Goal: Transaction & Acquisition: Purchase product/service

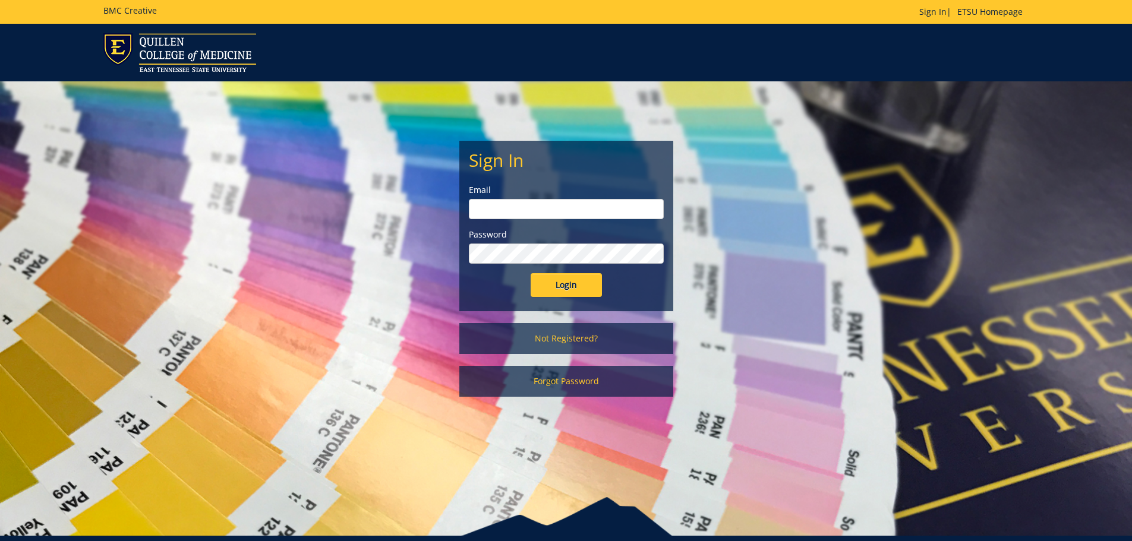
type input "smithvm1@etsu.edu"
click at [550, 280] on input "Login" at bounding box center [566, 285] width 71 height 24
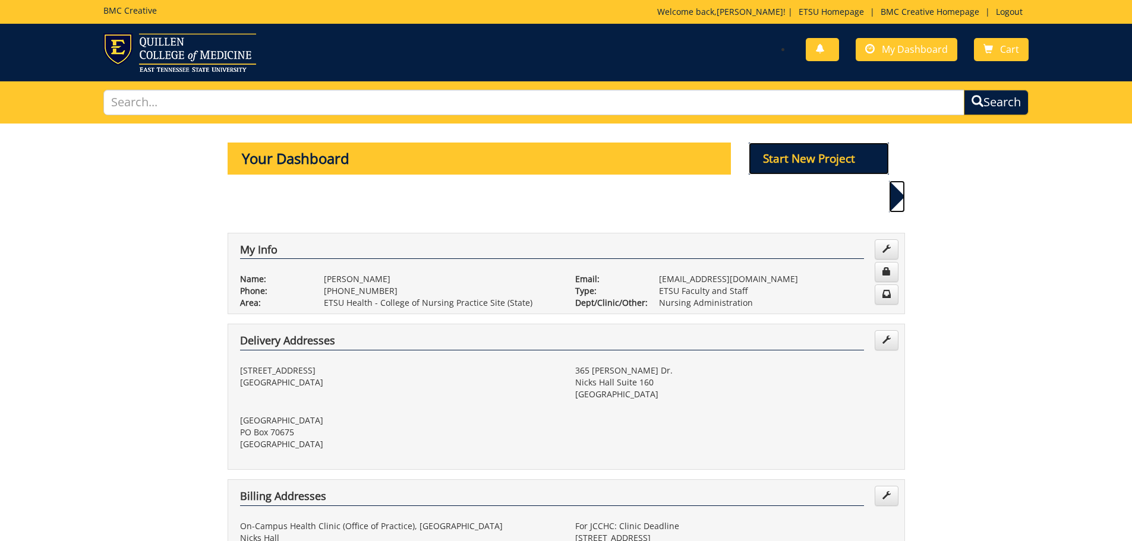
click at [817, 157] on p "Start New Project" at bounding box center [819, 159] width 140 height 32
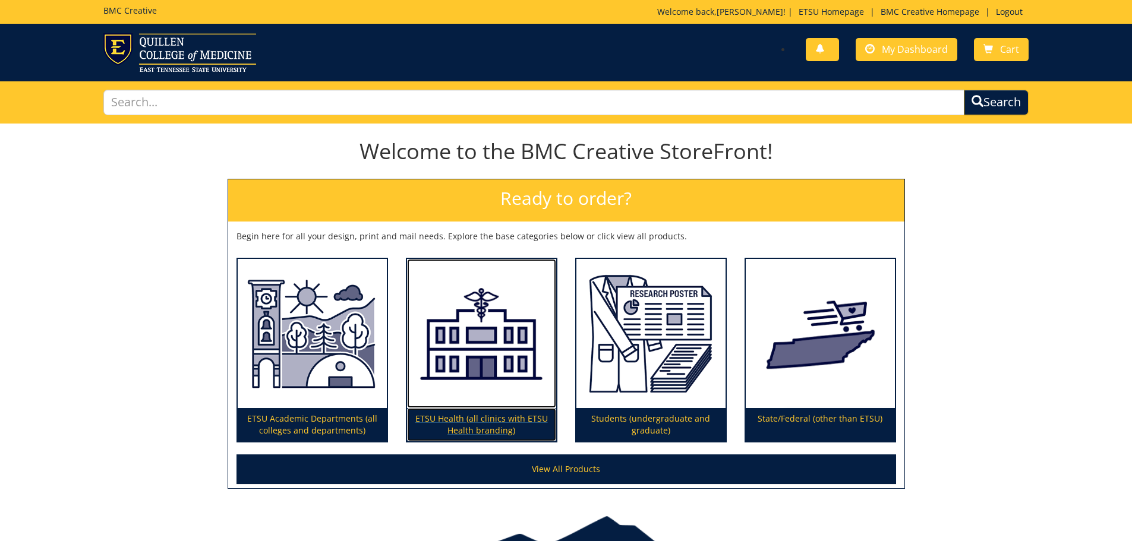
click at [474, 431] on p "ETSU Health (all clinics with ETSU Health branding)" at bounding box center [481, 424] width 149 height 33
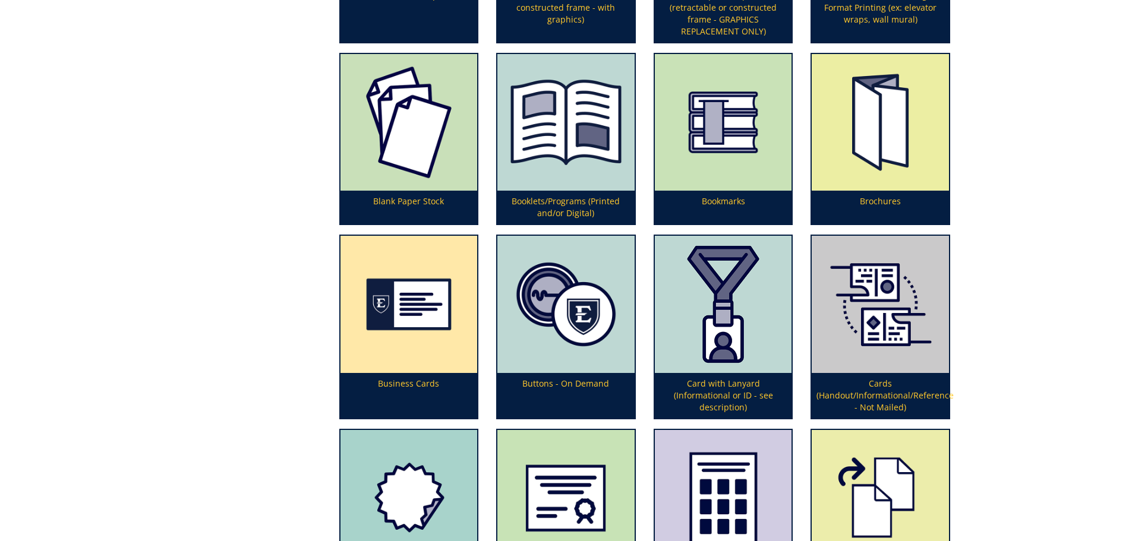
scroll to position [520, 0]
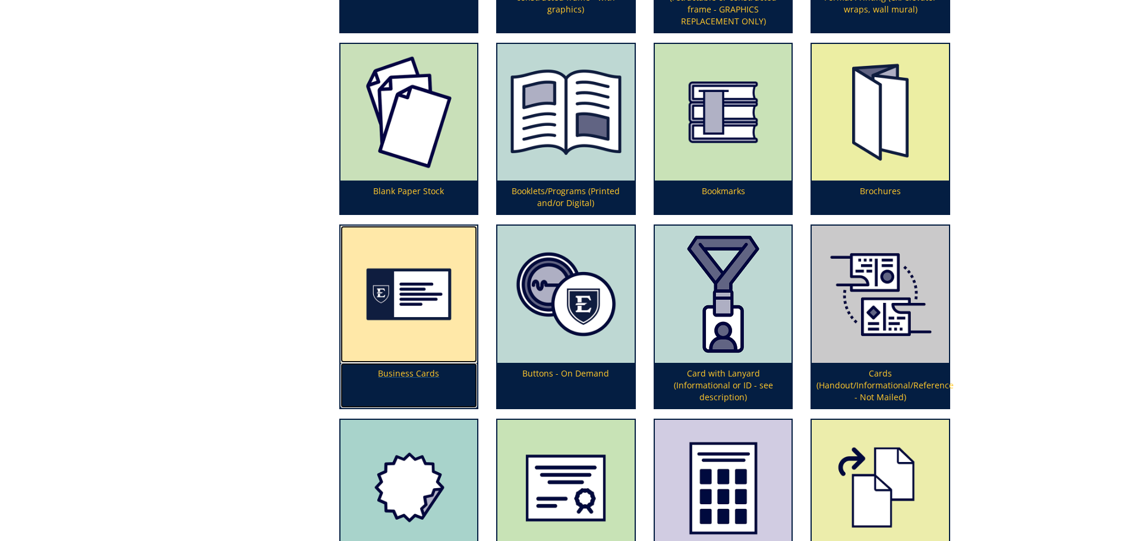
click at [421, 307] on img at bounding box center [409, 294] width 137 height 137
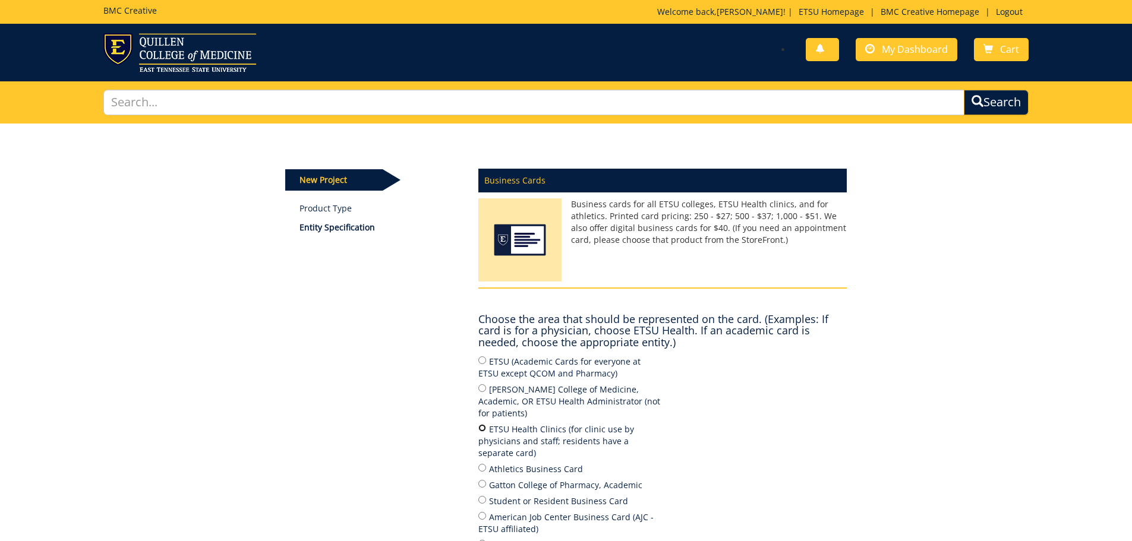
click at [480, 424] on input "ETSU Health Clinics (for clinic use by physicians and staff; residents have a s…" at bounding box center [482, 428] width 8 height 8
radio input "true"
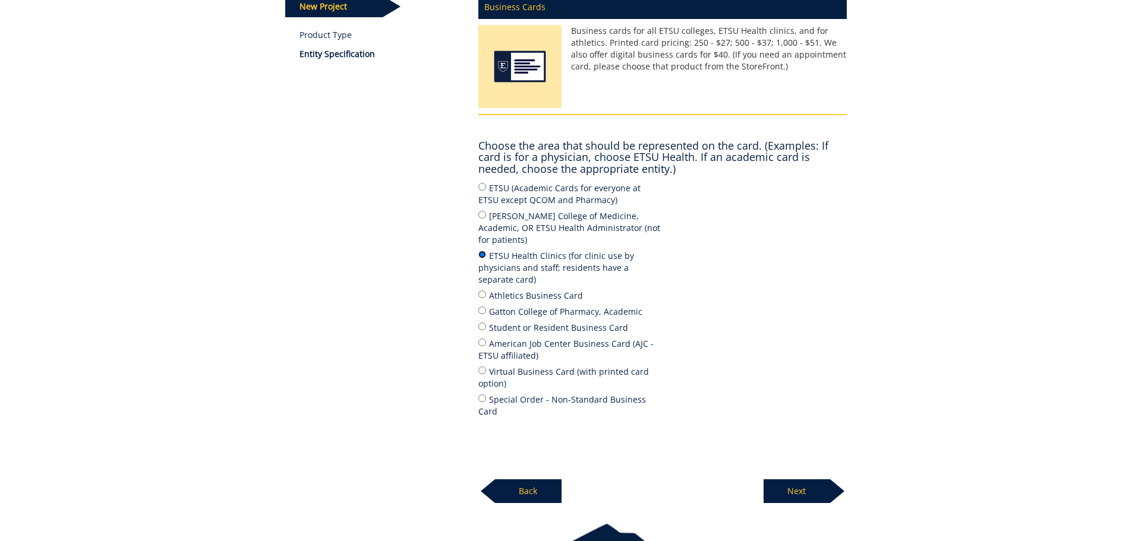
scroll to position [176, 0]
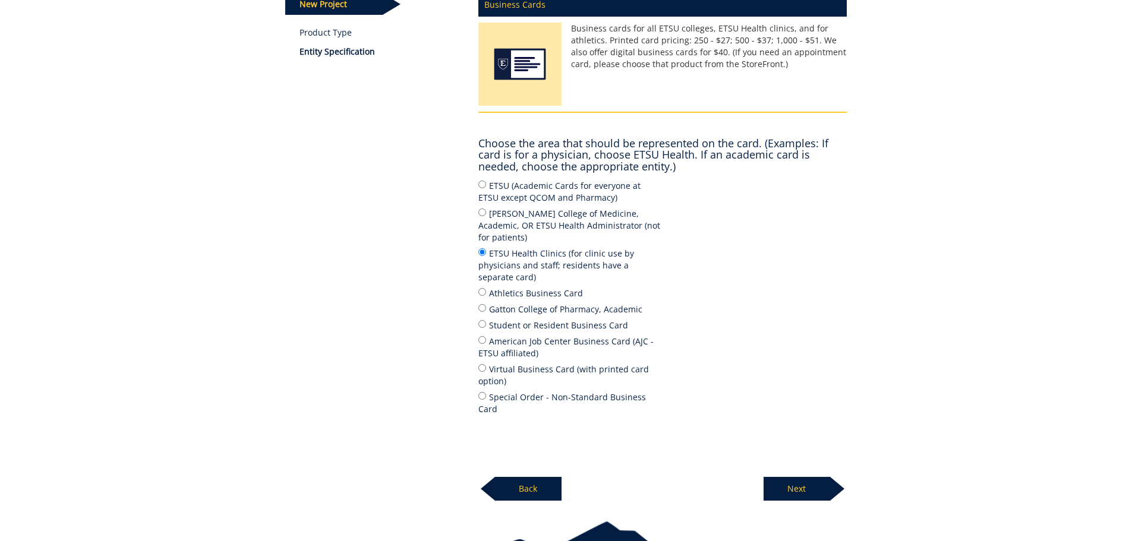
click at [795, 477] on p "Next" at bounding box center [797, 489] width 67 height 24
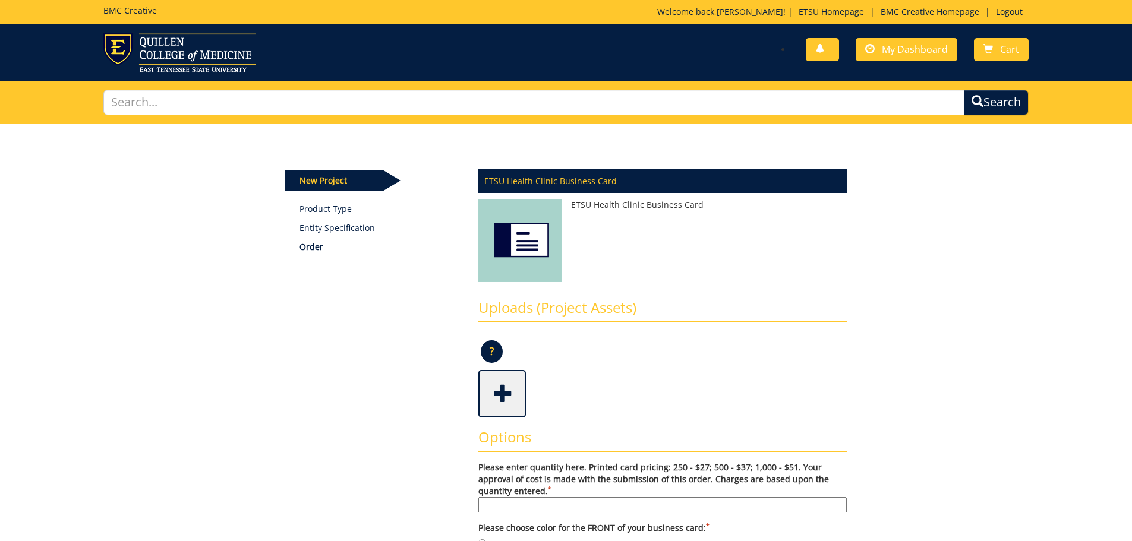
click at [712, 502] on input "Please enter quantity here. Printed card pricing: 250 - $27; 500 - $37; 1,000 -…" at bounding box center [662, 504] width 368 height 15
type input "500"
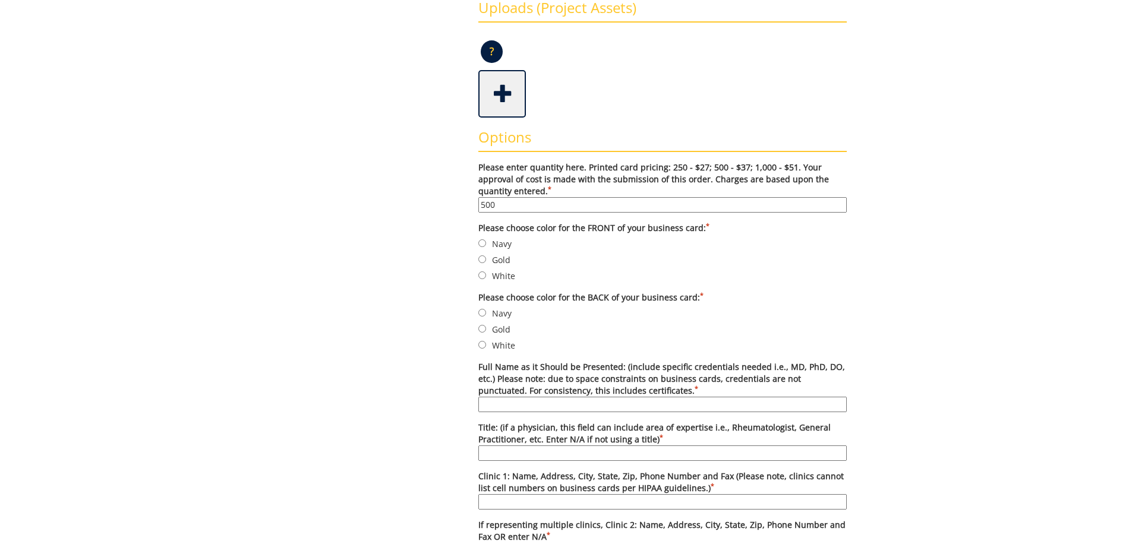
scroll to position [304, 0]
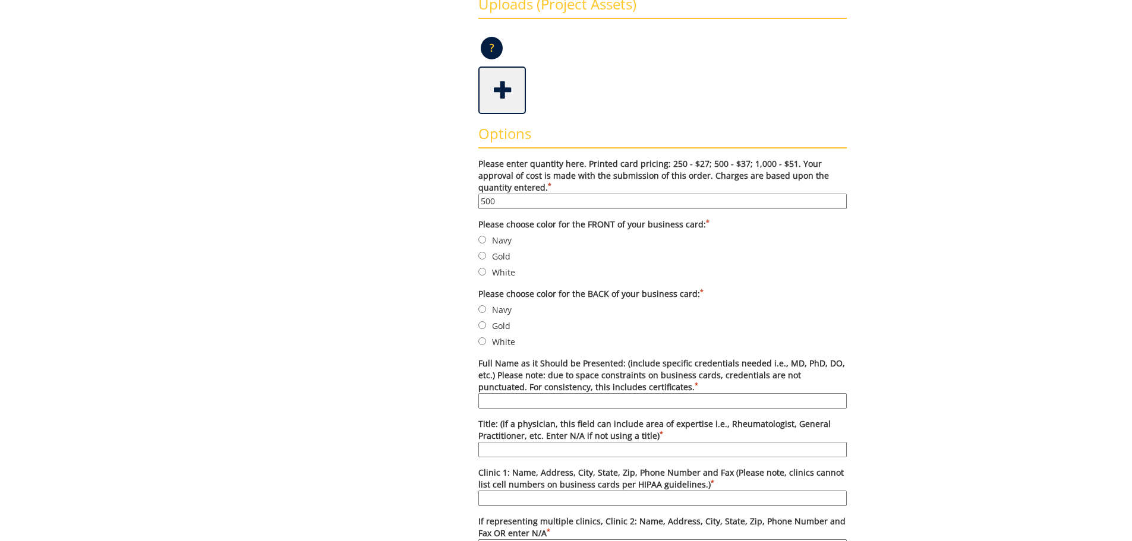
click at [502, 273] on label "White" at bounding box center [662, 272] width 368 height 13
click at [486, 273] on input "White" at bounding box center [482, 272] width 8 height 8
radio input "true"
click at [498, 341] on label "White" at bounding box center [662, 341] width 368 height 13
click at [486, 341] on input "White" at bounding box center [482, 342] width 8 height 8
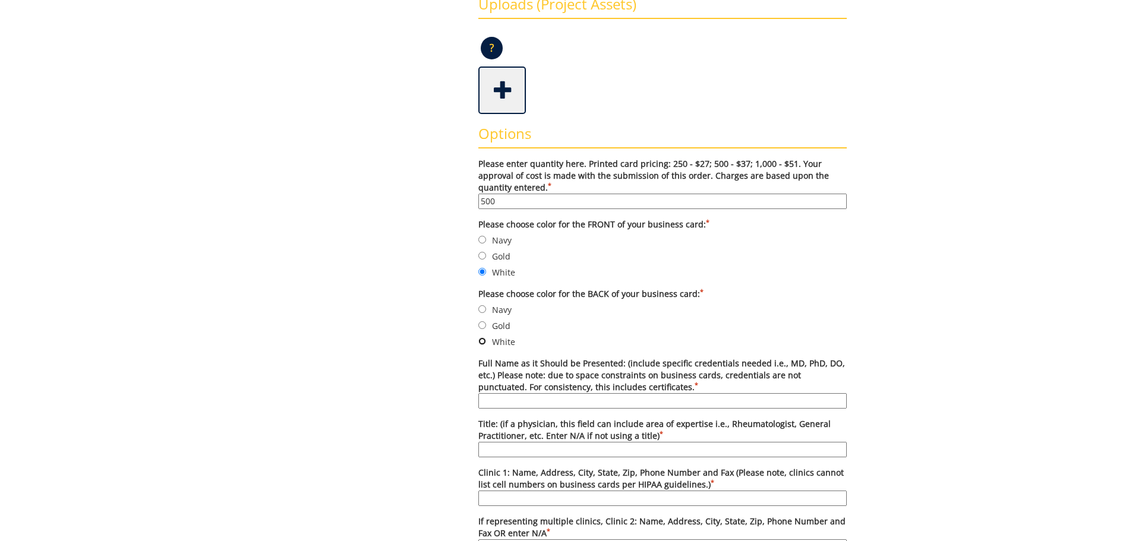
radio input "true"
click at [508, 393] on label "Full Name as it Should be Presented: (include specific credentials needed i.e.,…" at bounding box center [662, 383] width 368 height 51
click at [508, 393] on input "Full Name as it Should be Presented: (include specific credentials needed i.e.,…" at bounding box center [662, 400] width 368 height 15
click at [515, 400] on input "Full Name as it Should be Presented: (include specific credentials needed i.e.,…" at bounding box center [662, 400] width 368 height 15
paste input "Tori Mingo, LCSW"
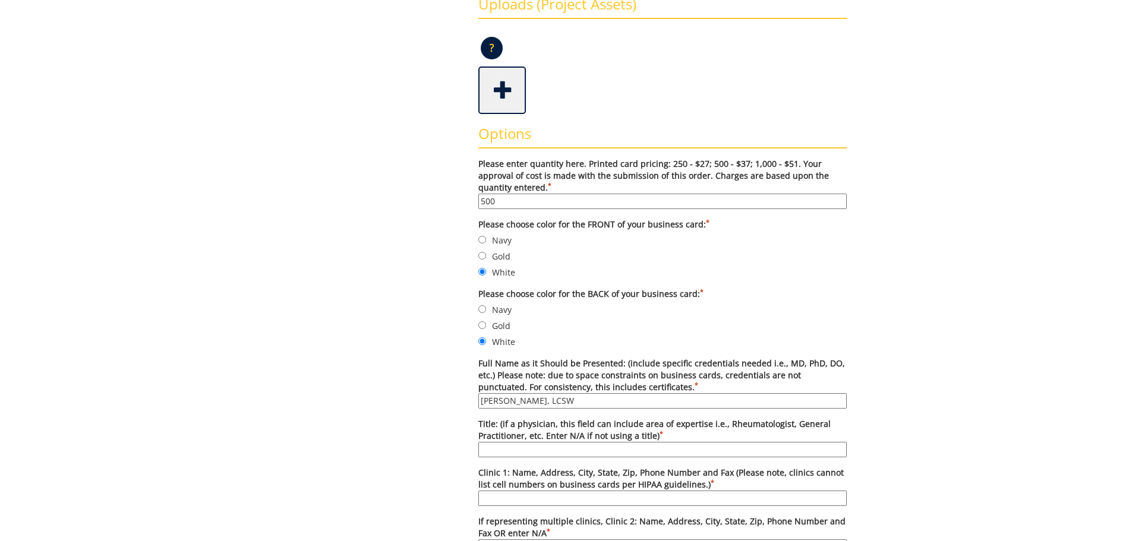
type input "Tori Mingo, LCSW"
click at [516, 445] on input "Title: (if a physician, this field can include area of expertise i.e., Rheumato…" at bounding box center [662, 449] width 368 height 15
type input "Behavioral Health"
click at [539, 497] on input "Clinic 1: Name, Address, City, State, Zip, Phone Number and Fax (Please note, c…" at bounding box center [662, 498] width 368 height 15
type input "ETSU Health Johnson City Community Health Center, 2151 Century Lane, Johnson Ci…"
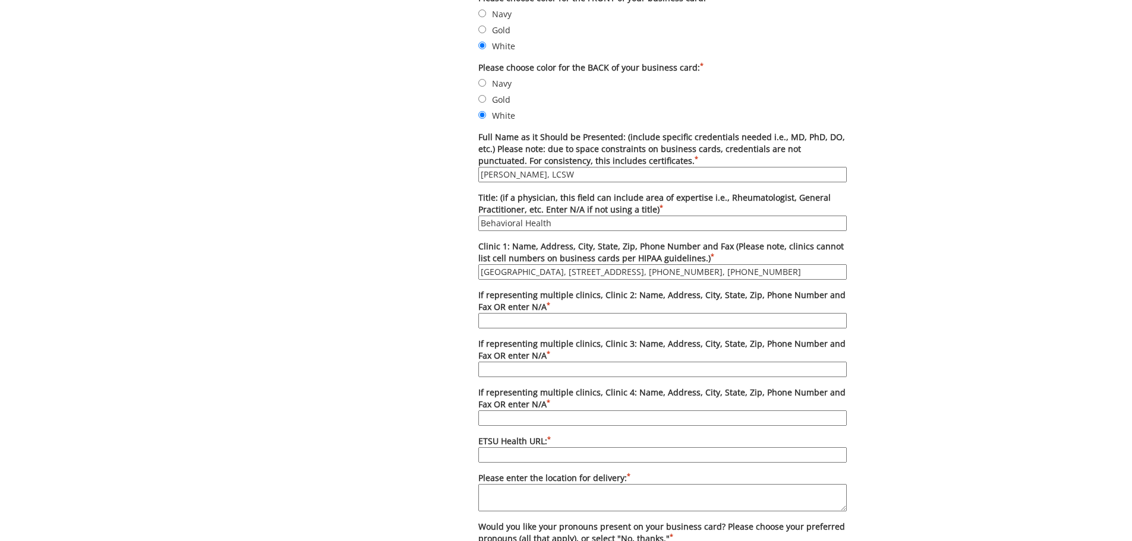
scroll to position [532, 0]
click at [536, 322] on input "If representing multiple clinics, Clinic 2: Name, Address, City, State, Zip, Ph…" at bounding box center [662, 318] width 368 height 15
type input "n/a"
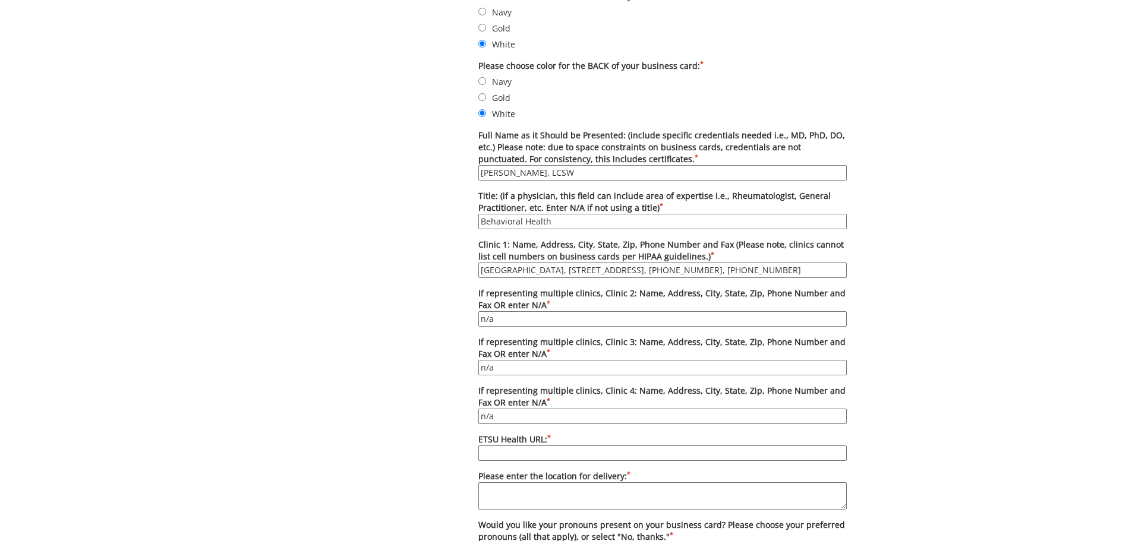
paste input "https://www.etsuhealth.org/locations/jc-communityhealthcenter.php"
type input "https://www.etsuhealth.org/locations/jc-communityhealthcenter.php"
click at [529, 502] on textarea "Please enter the location for delivery: *" at bounding box center [662, 496] width 368 height 27
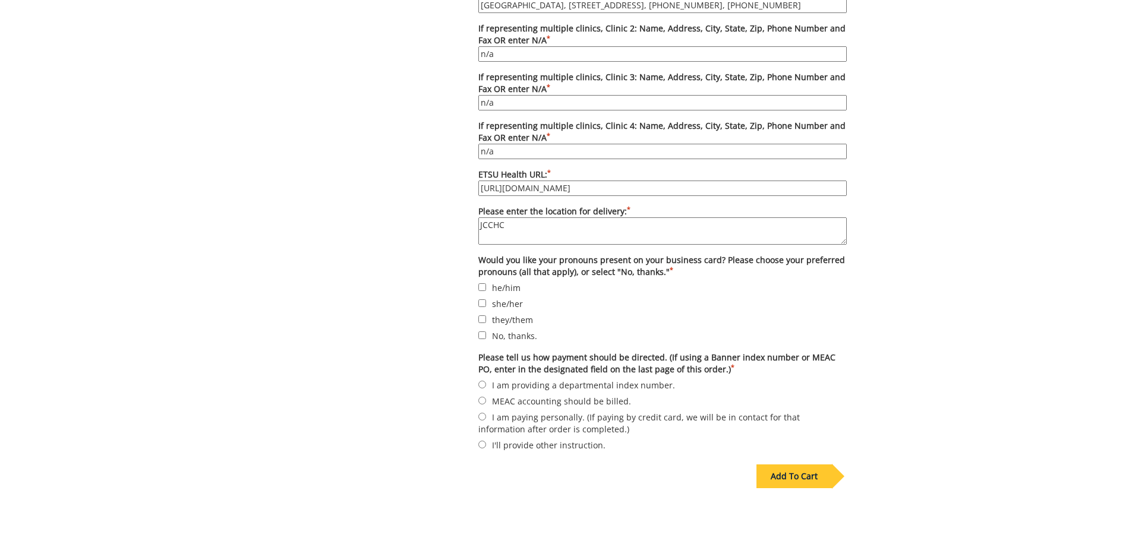
scroll to position [802, 0]
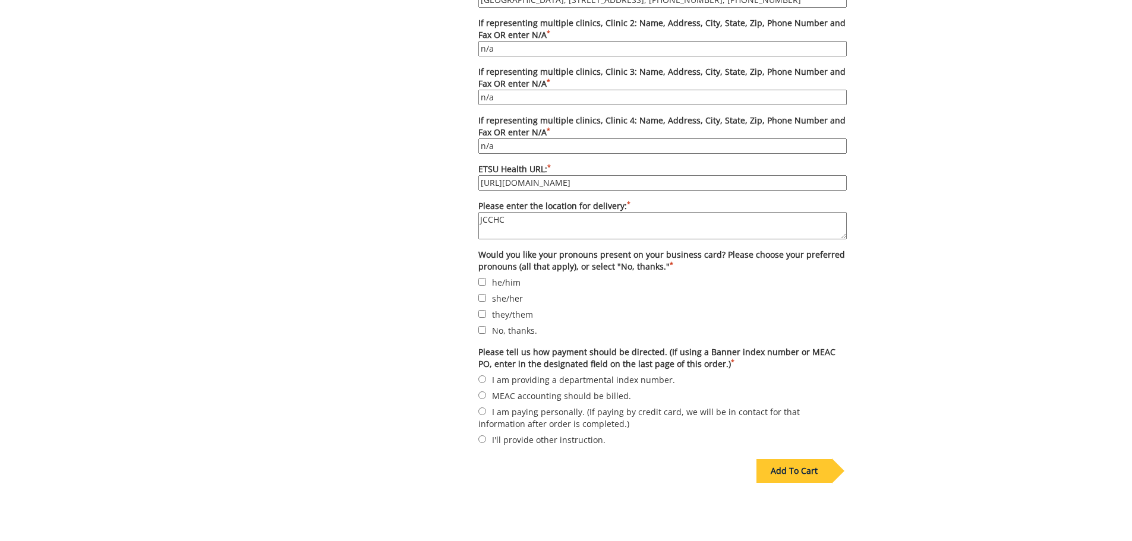
type textarea "JCCHC"
click at [513, 330] on label "No, thanks." at bounding box center [662, 330] width 368 height 13
click at [486, 330] on input "No, thanks." at bounding box center [482, 330] width 8 height 8
checkbox input "true"
click at [508, 381] on label "I am providing a departmental index number." at bounding box center [662, 379] width 368 height 13
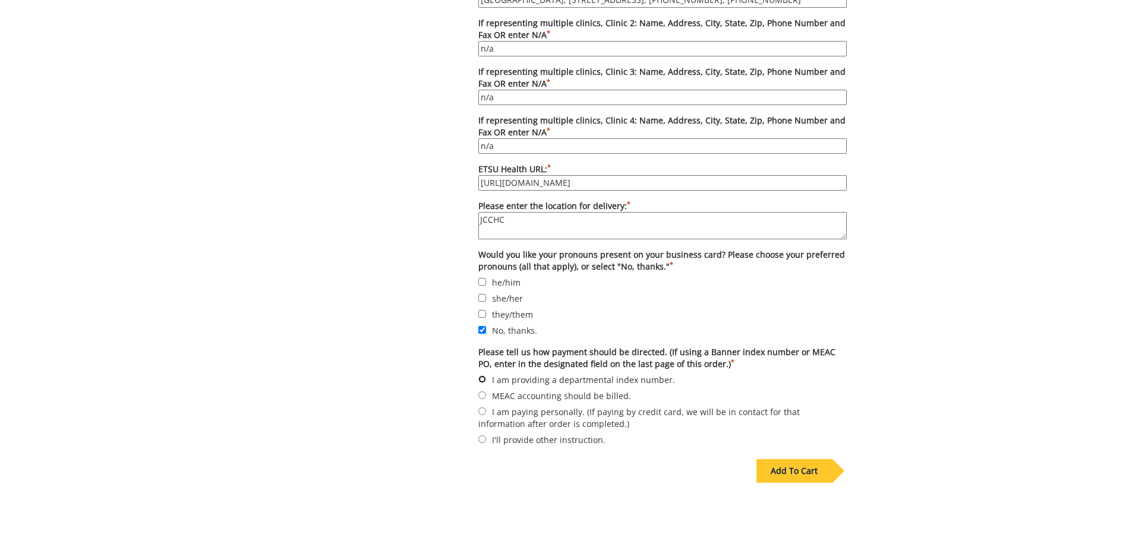
click at [486, 381] on input "I am providing a departmental index number." at bounding box center [482, 380] width 8 height 8
radio input "true"
click at [791, 468] on div "Add To Cart" at bounding box center [794, 471] width 75 height 24
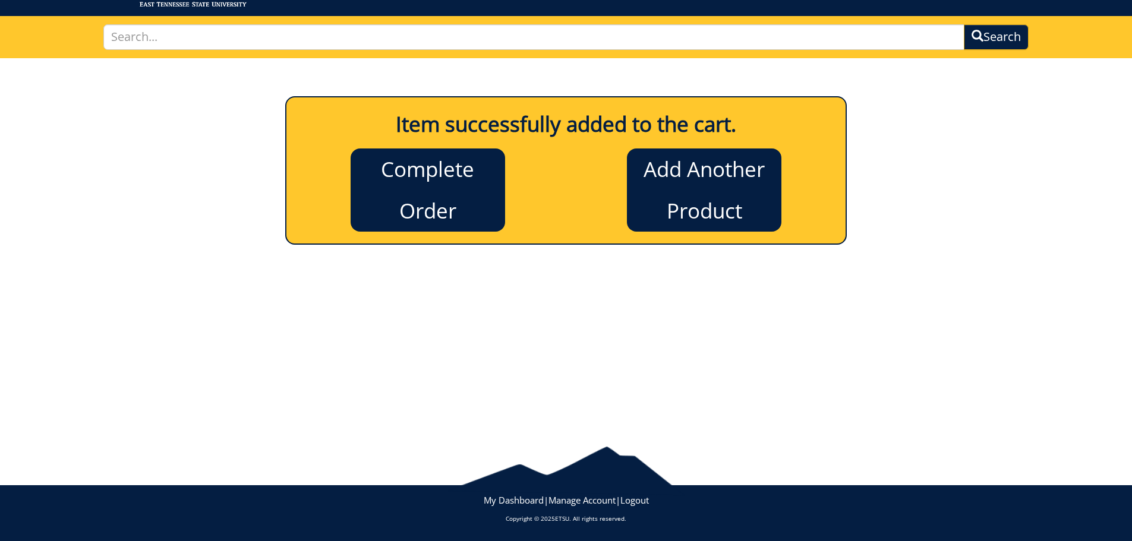
scroll to position [65, 0]
click at [450, 179] on link "Complete Order" at bounding box center [428, 190] width 155 height 83
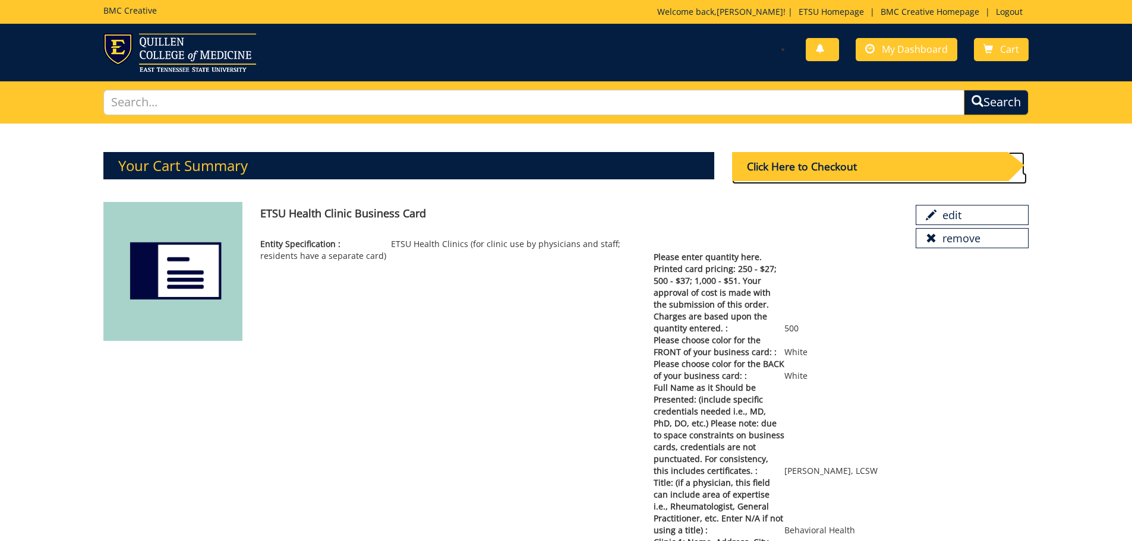
click at [887, 171] on div "Click Here to Checkout" at bounding box center [870, 166] width 276 height 29
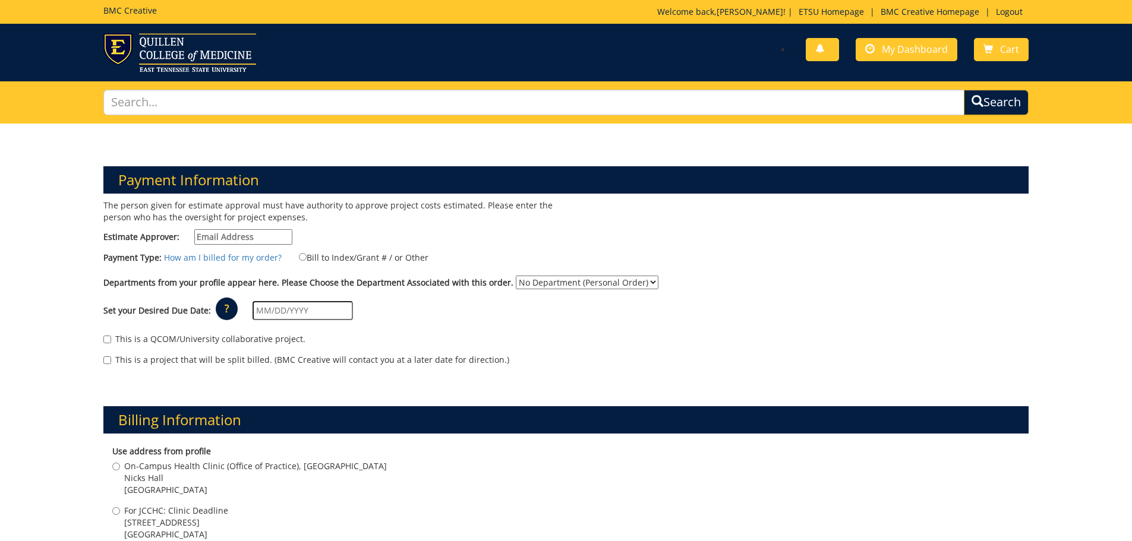
click at [254, 238] on input "Estimate Approver:" at bounding box center [243, 236] width 98 height 15
type input "[EMAIL_ADDRESS][DOMAIN_NAME]"
type input "[STREET_ADDRESS]"
type input "[GEOGRAPHIC_DATA]"
type input "37659-5613"
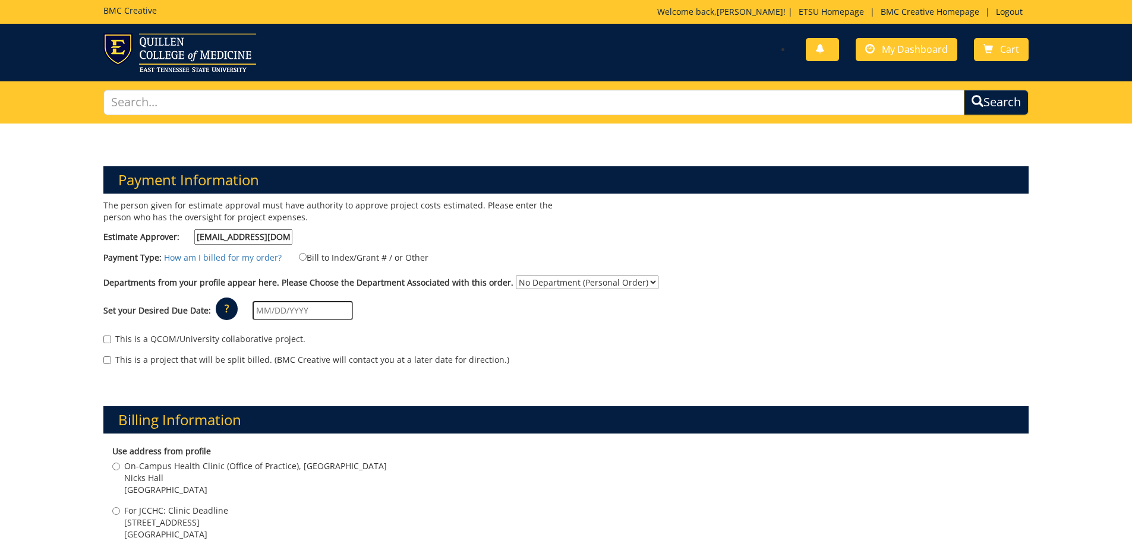
click at [302, 256] on label "Bill to Index/Grant # / or Other" at bounding box center [356, 257] width 144 height 13
click at [302, 256] on input "Bill to Index/Grant # / or Other" at bounding box center [303, 257] width 8 height 8
radio input "true"
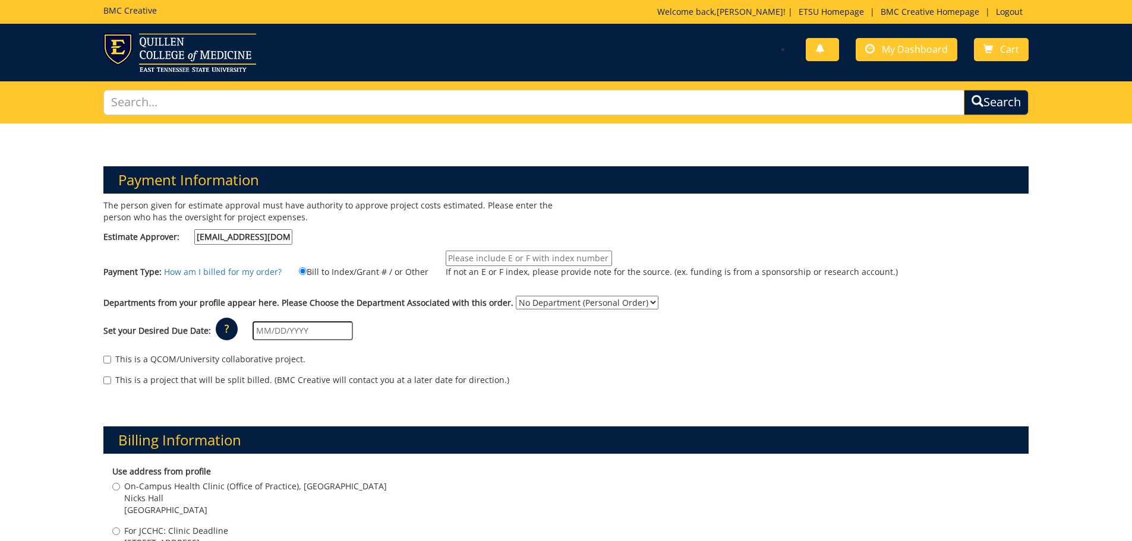
click at [478, 257] on input "If not an E or F index, please provide note for the source. (ex. funding is fro…" at bounding box center [529, 258] width 166 height 15
type input "10-66500-390014-125-74110-300-999-999-999"
click at [552, 307] on select "No Department (Personal Order) Nursing Administration" at bounding box center [587, 303] width 143 height 14
select select "126"
click at [516, 296] on select "No Department (Personal Order) Nursing Administration" at bounding box center [587, 303] width 143 height 14
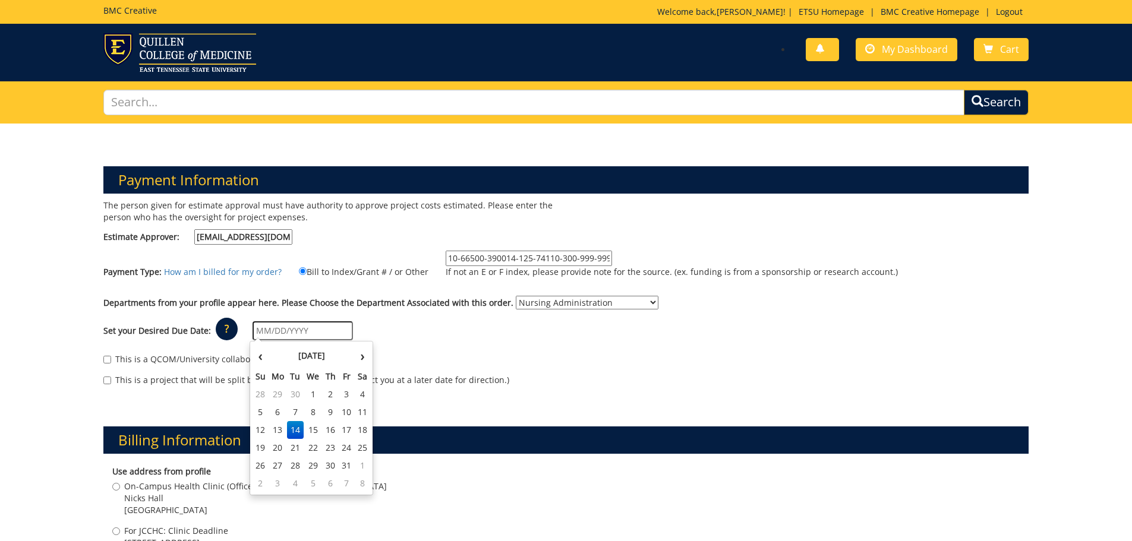
click at [271, 328] on input "text" at bounding box center [303, 331] width 100 height 19
click at [276, 462] on td "27" at bounding box center [278, 466] width 19 height 18
type input "[DATE]"
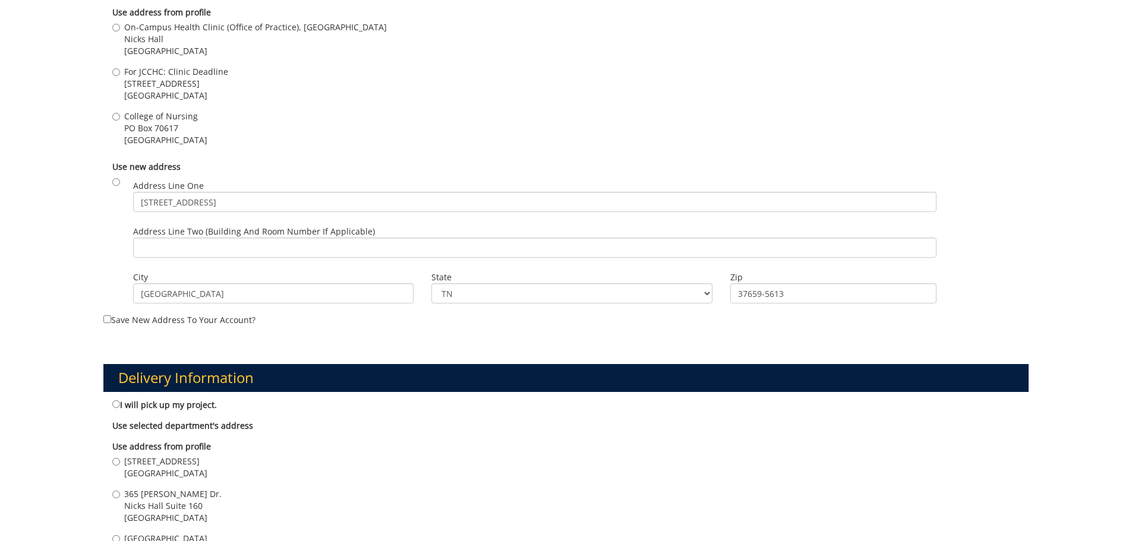
scroll to position [472, 0]
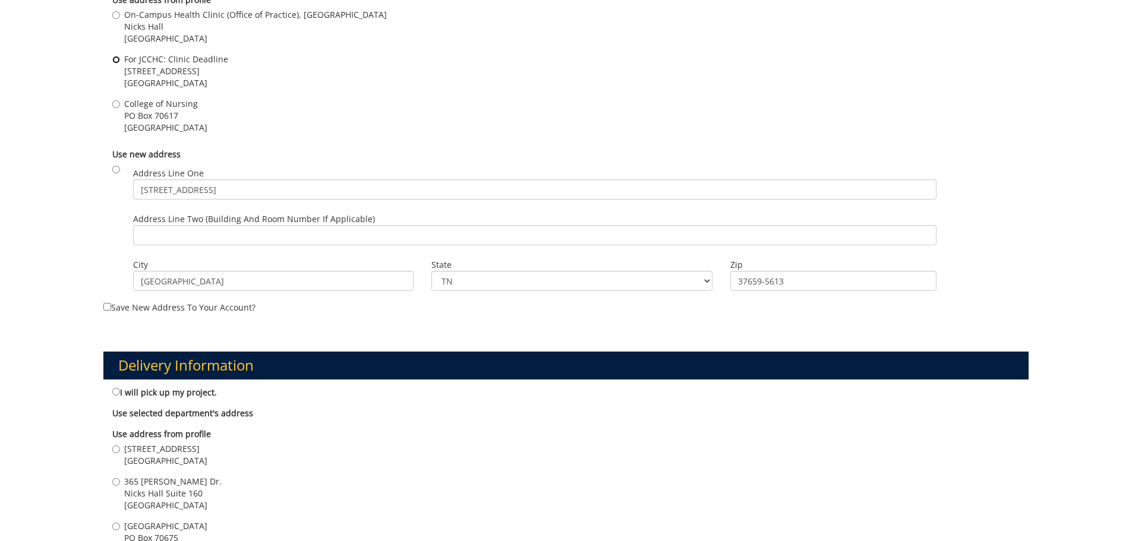
click at [115, 63] on input "For JCCHC: Clinic Deadline [STREET_ADDRESS]" at bounding box center [116, 60] width 8 height 8
radio input "true"
click at [127, 446] on span "[STREET_ADDRESS]" at bounding box center [165, 449] width 83 height 12
click at [120, 446] on input "[STREET_ADDRESS]" at bounding box center [116, 450] width 8 height 8
radio input "true"
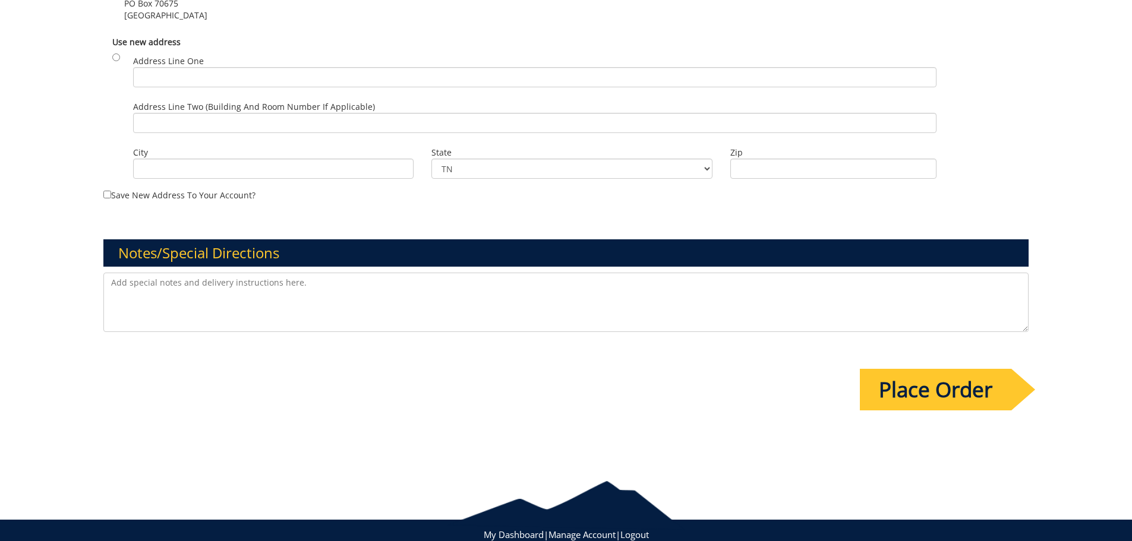
scroll to position [1000, 0]
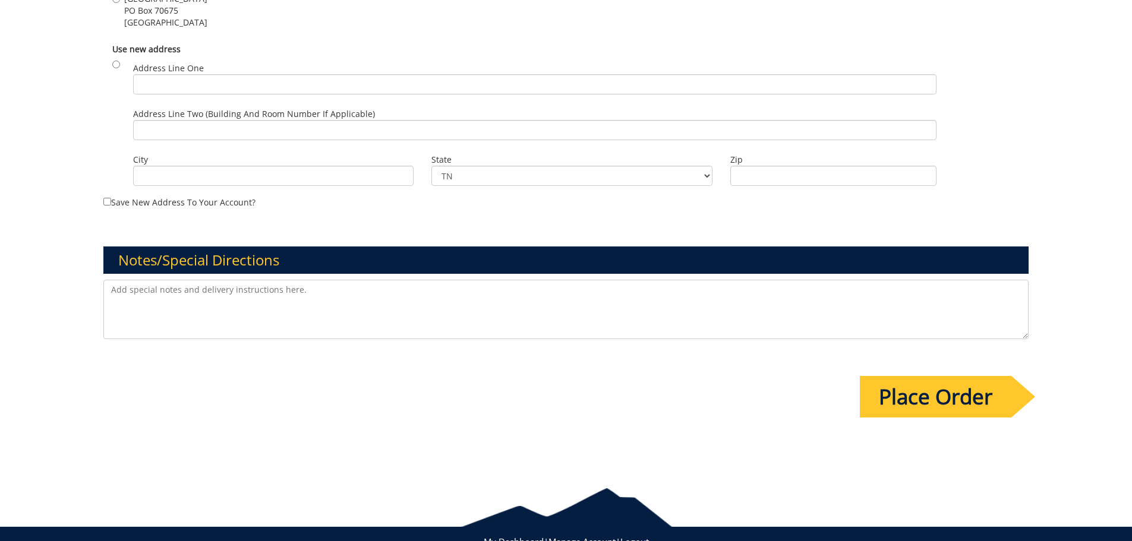
click at [928, 391] on input "Place Order" at bounding box center [936, 397] width 152 height 42
